Goal: Task Accomplishment & Management: Manage account settings

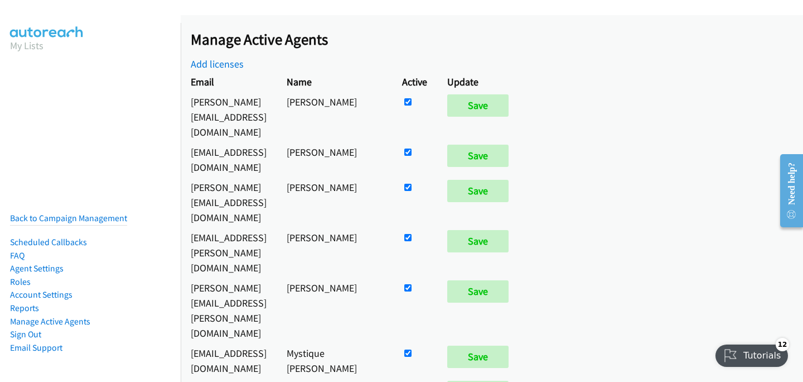
scroll to position [343, 0]
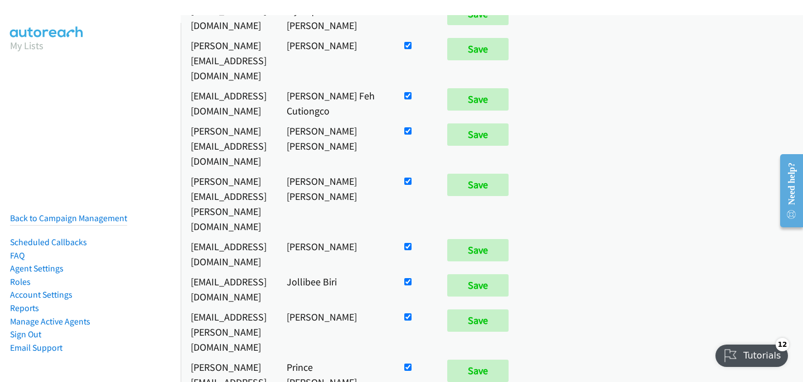
checkbox input "false"
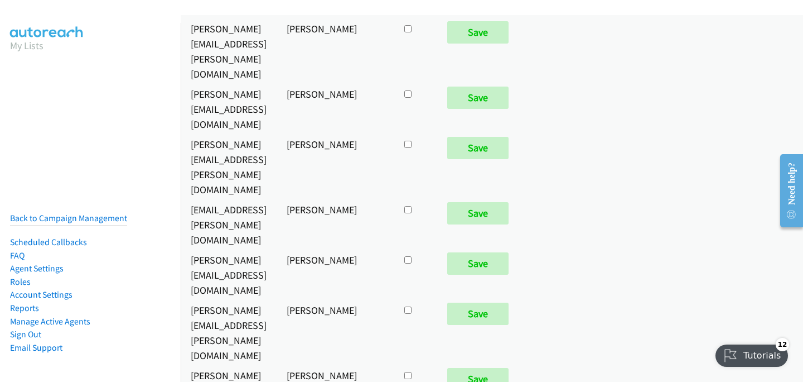
scroll to position [6128, 0]
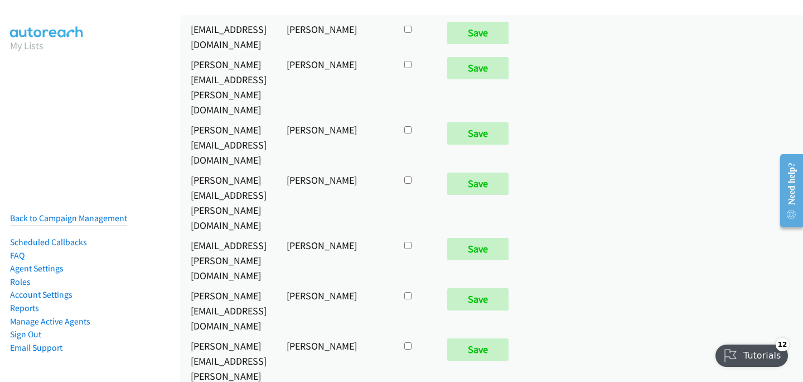
checkbox input "true"
